Goal: Complete application form

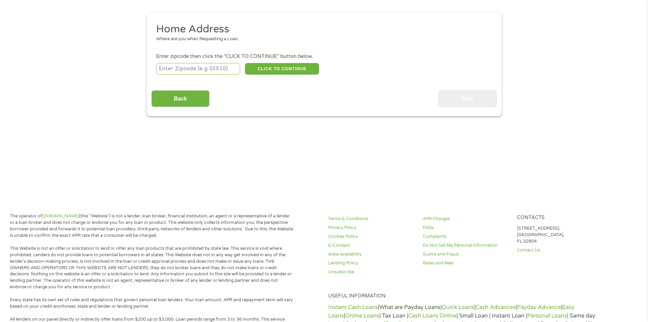
scroll to position [68, 0]
click at [337, 253] on link "state-availability" at bounding box center [371, 253] width 86 height 6
click at [172, 66] on input "number" at bounding box center [198, 68] width 84 height 12
type input "07204"
select select "[US_STATE]"
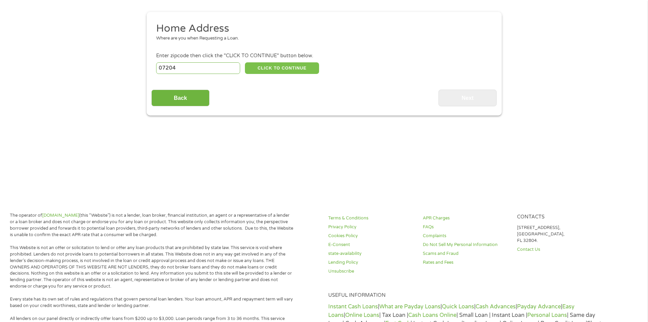
click at [267, 68] on button "CLICK TO CONTINUE" at bounding box center [282, 68] width 74 height 12
type input "07204"
type input "[GEOGRAPHIC_DATA]"
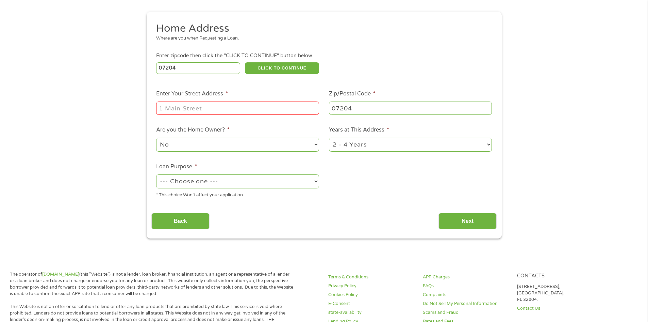
click at [248, 103] on input "Enter Your Street Address *" at bounding box center [237, 107] width 163 height 13
type input "[STREET_ADDRESS]"
click at [292, 145] on select "No Yes" at bounding box center [237, 144] width 163 height 14
select select "yes"
click at [156, 137] on select "No Yes" at bounding box center [237, 144] width 163 height 14
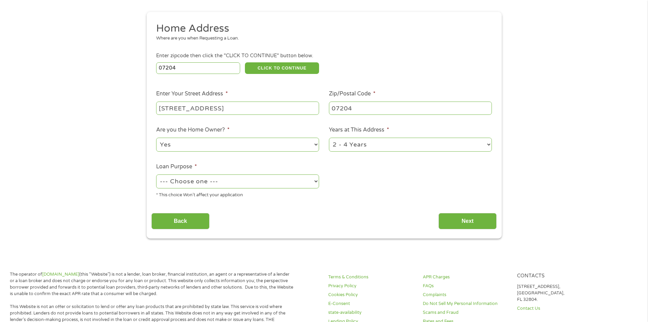
click at [345, 144] on select "1 Year or less 1 - 2 Years 2 - 4 Years Over 4 Years" at bounding box center [410, 144] width 163 height 14
select select "60months"
click at [329, 137] on select "1 Year or less 1 - 2 Years 2 - 4 Years Over 4 Years" at bounding box center [410, 144] width 163 height 14
click at [236, 182] on select "--- Choose one --- Pay Bills Debt Consolidation Home Improvement Major Purchase…" at bounding box center [237, 181] width 163 height 14
select select "other"
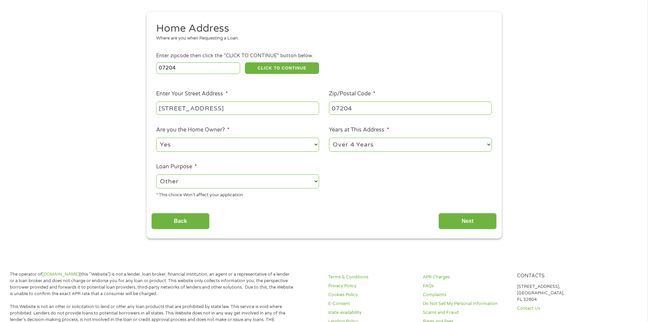
click at [156, 174] on select "--- Choose one --- Pay Bills Debt Consolidation Home Improvement Major Purchase…" at bounding box center [237, 181] width 163 height 14
click at [474, 223] on input "Next" at bounding box center [468, 221] width 58 height 17
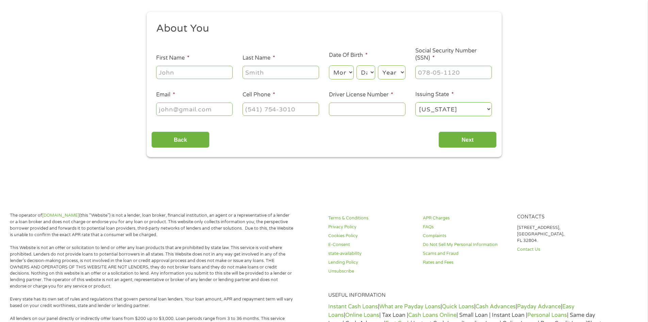
scroll to position [0, 0]
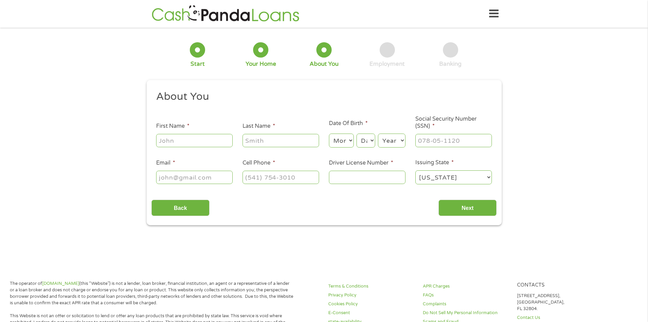
click at [207, 140] on input "First Name *" at bounding box center [194, 140] width 77 height 13
type input "[PERSON_NAME]"
type input "[EMAIL_ADDRESS][DOMAIN_NAME]"
click at [314, 178] on input "[PHONE_NUMBER]" at bounding box center [281, 176] width 77 height 13
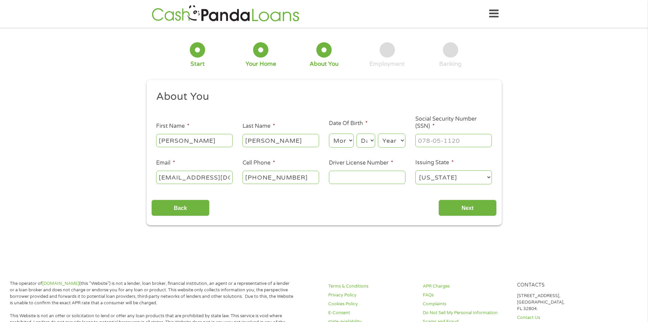
click at [314, 178] on input "[PHONE_NUMBER]" at bounding box center [281, 176] width 77 height 13
type input "[PHONE_NUMBER]"
click at [340, 175] on input "Driver License Number *" at bounding box center [367, 176] width 77 height 13
type input "R60176177409672"
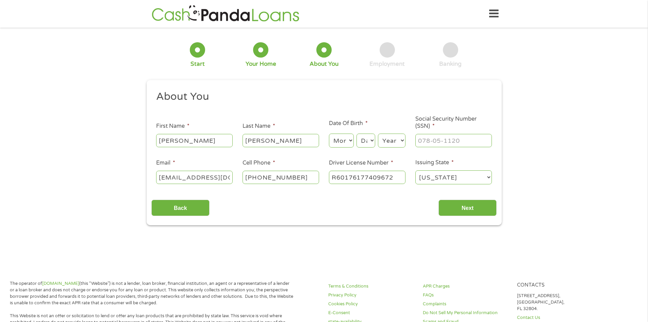
click at [348, 148] on div "Month Month 1 2 3 4 5 6 7 8 9 10 11 12" at bounding box center [341, 140] width 25 height 16
click at [350, 138] on select "Month 1 2 3 4 5 6 7 8 9 10 11 12" at bounding box center [341, 140] width 25 height 14
select select "9"
click at [329, 133] on select "Month 1 2 3 4 5 6 7 8 9 10 11 12" at bounding box center [341, 140] width 25 height 14
click at [372, 138] on select "Day 1 2 3 4 5 6 7 8 9 10 11 12 13 14 15 16 17 18 19 20 21 22 23 24 25 26 27 28 …" at bounding box center [366, 140] width 18 height 14
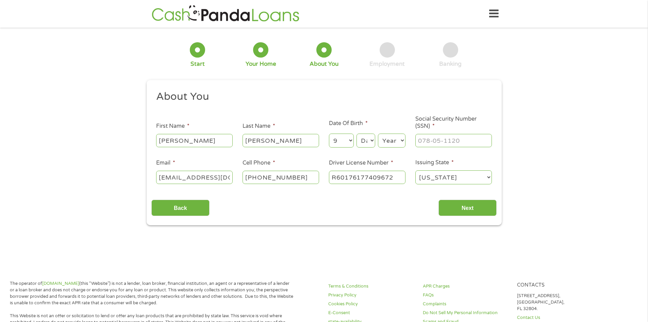
select select "7"
click at [357, 133] on select "Day 1 2 3 4 5 6 7 8 9 10 11 12 13 14 15 16 17 18 19 20 21 22 23 24 25 26 27 28 …" at bounding box center [366, 140] width 18 height 14
click at [394, 143] on select "Year [DATE] 2006 2005 2004 2003 2002 2001 2000 1999 1998 1997 1996 1995 1994 19…" at bounding box center [392, 140] width 28 height 14
select select "1967"
click at [378, 133] on select "Year [DATE] 2006 2005 2004 2003 2002 2001 2000 1999 1998 1997 1996 1995 1994 19…" at bounding box center [392, 140] width 28 height 14
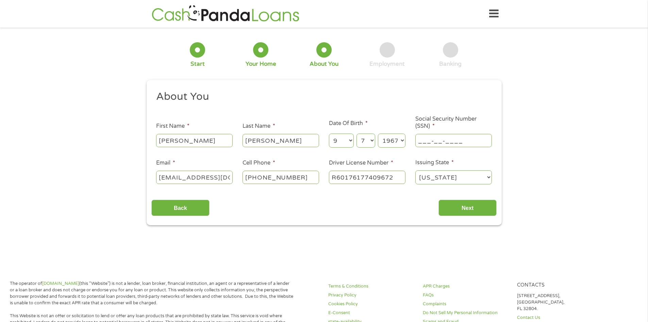
click at [462, 139] on input "___-__-____" at bounding box center [453, 140] width 77 height 13
type input "082-56-8339"
click at [451, 207] on input "Next" at bounding box center [468, 207] width 58 height 17
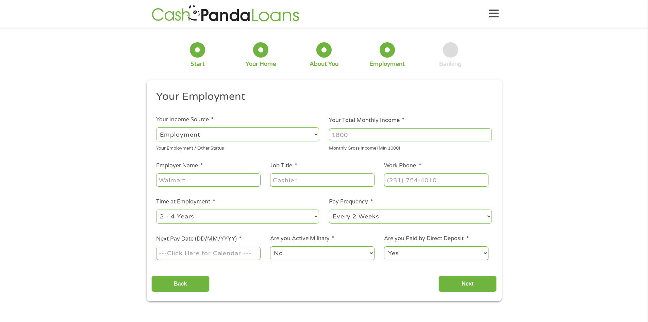
click at [375, 140] on input "Your Total Monthly Income *" at bounding box center [410, 134] width 163 height 13
type input "7500"
click at [189, 184] on input "Employer Name *" at bounding box center [208, 179] width 104 height 13
type input "[GEOGRAPHIC_DATA]"
click at [315, 171] on li "Job Title *" at bounding box center [322, 174] width 114 height 26
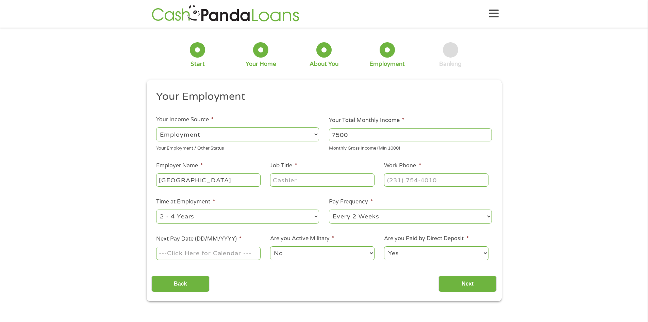
click at [313, 178] on input "Job Title *" at bounding box center [322, 179] width 104 height 13
type input "Technical Support Specialist"
click at [389, 178] on input "(___) ___-____" at bounding box center [436, 179] width 104 height 13
type input "[PHONE_NUMBER]"
click at [202, 221] on select "--- Choose one --- 1 Year or less 1 - 2 Years 2 - 4 Years Over 4 Years" at bounding box center [237, 216] width 163 height 14
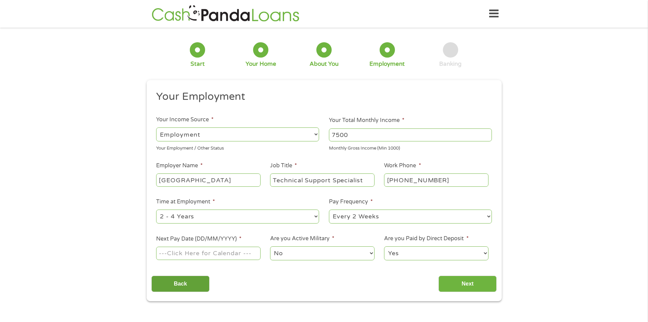
select select "60months"
click at [156, 209] on select "--- Choose one --- 1 Year or less 1 - 2 Years 2 - 4 Years Over 4 Years" at bounding box center [237, 216] width 163 height 14
click at [367, 215] on select "--- Choose one --- Every 2 Weeks Every Week Monthly Semi-Monthly" at bounding box center [410, 216] width 163 height 14
click at [329, 209] on select "--- Choose one --- Every 2 Weeks Every Week Monthly Semi-Monthly" at bounding box center [410, 216] width 163 height 14
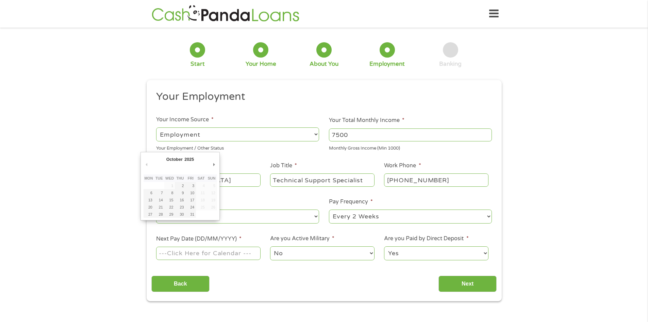
click at [245, 257] on input "Next Pay Date (DD/MM/YYYY) *" at bounding box center [208, 252] width 104 height 13
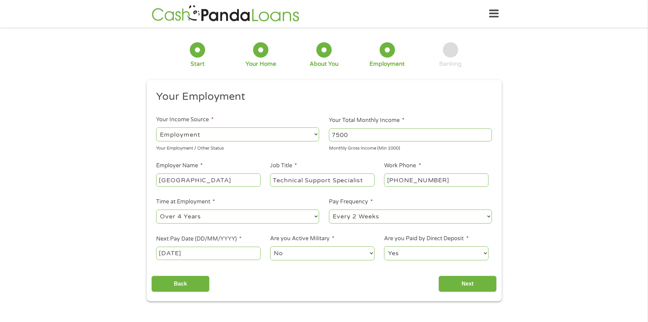
click at [212, 253] on input "[DATE]" at bounding box center [208, 252] width 104 height 13
type input "[DATE]"
drag, startPoint x: 190, startPoint y: 254, endPoint x: 199, endPoint y: 241, distance: 15.5
click at [189, 254] on input "[DATE]" at bounding box center [208, 252] width 104 height 13
click at [241, 259] on div "[DATE]" at bounding box center [208, 253] width 104 height 16
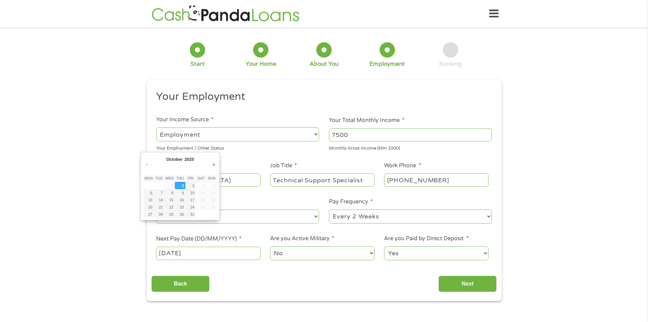
drag, startPoint x: 236, startPoint y: 256, endPoint x: 226, endPoint y: 252, distance: 11.6
click at [226, 252] on input "[DATE]" at bounding box center [208, 252] width 104 height 13
click at [222, 252] on input "[DATE]" at bounding box center [208, 252] width 104 height 13
drag, startPoint x: 221, startPoint y: 251, endPoint x: 223, endPoint y: 245, distance: 7.0
click at [222, 250] on input "[DATE]" at bounding box center [208, 252] width 104 height 13
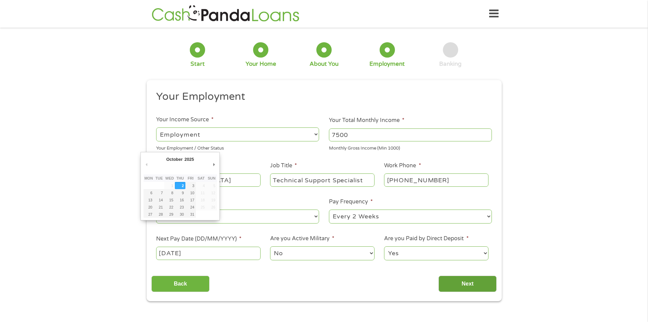
click at [487, 285] on input "Next" at bounding box center [468, 283] width 58 height 17
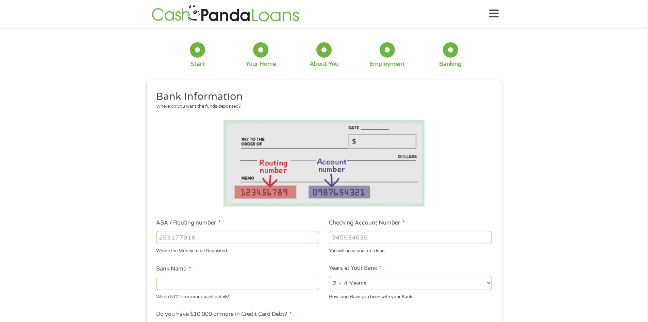
click at [225, 238] on input "ABA / Routing number *" at bounding box center [237, 237] width 163 height 13
type input "021202337"
type input "JPMORGAN CHASE"
type input "021202337"
click at [368, 241] on input "Checking Account Number *" at bounding box center [410, 237] width 163 height 13
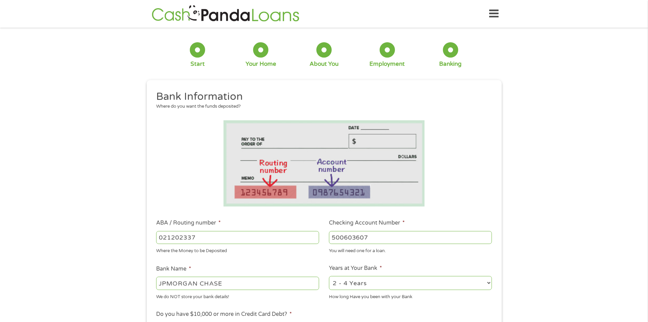
type input "500603607"
click at [386, 285] on select "2 - 4 Years 6 - 12 Months 1 - 2 Years Over 4 Years" at bounding box center [410, 283] width 163 height 14
select select "60months"
click at [329, 276] on select "2 - 4 Years 6 - 12 Months 1 - 2 Years Over 4 Years" at bounding box center [410, 283] width 163 height 14
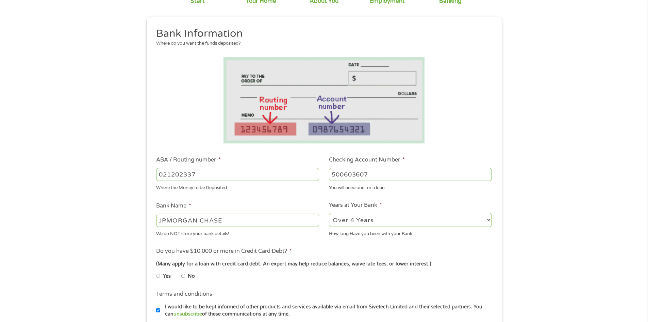
scroll to position [136, 0]
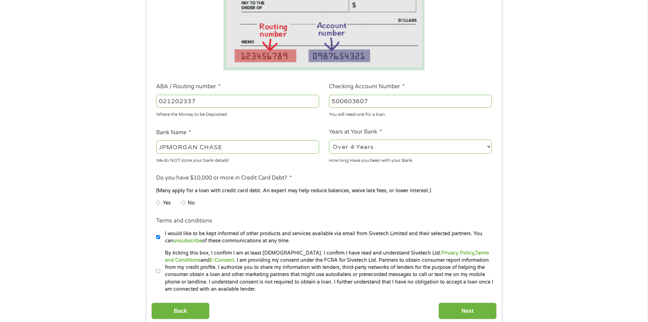
click at [184, 203] on input "No" at bounding box center [183, 202] width 4 height 11
radio input "true"
click at [158, 270] on input "By ticking this box, I confirm I am at least [DEMOGRAPHIC_DATA]. I confirm I ha…" at bounding box center [158, 270] width 4 height 11
checkbox input "true"
click at [473, 307] on input "Next" at bounding box center [468, 310] width 58 height 17
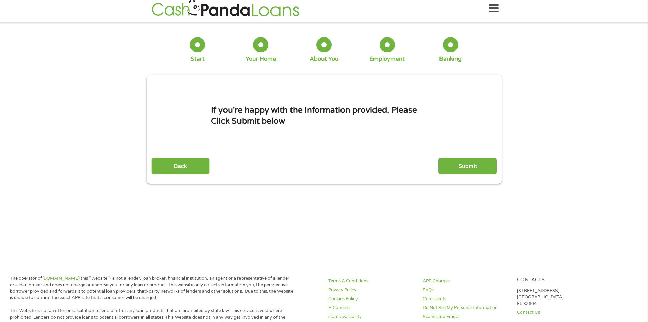
scroll to position [0, 0]
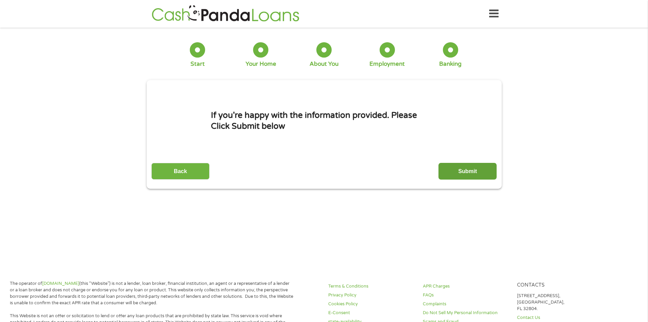
click at [480, 173] on input "Submit" at bounding box center [468, 171] width 58 height 17
